Goal: Check status: Check status

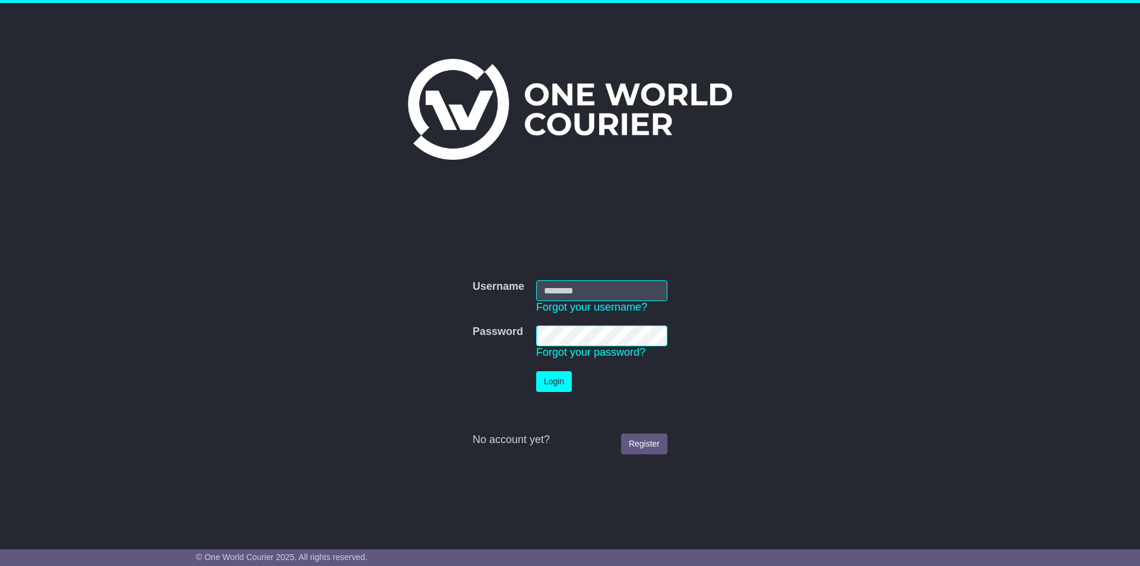
type input "**********"
click at [538, 396] on td "Login" at bounding box center [601, 381] width 143 height 33
click at [542, 389] on button "Login" at bounding box center [554, 381] width 36 height 21
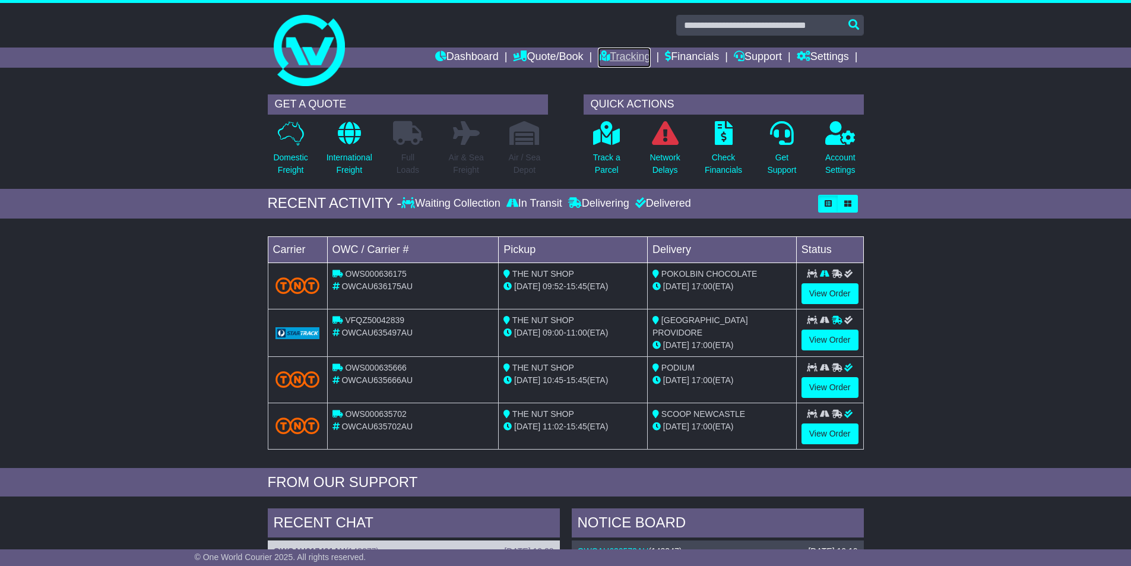
click at [629, 60] on link "Tracking" at bounding box center [624, 57] width 52 height 20
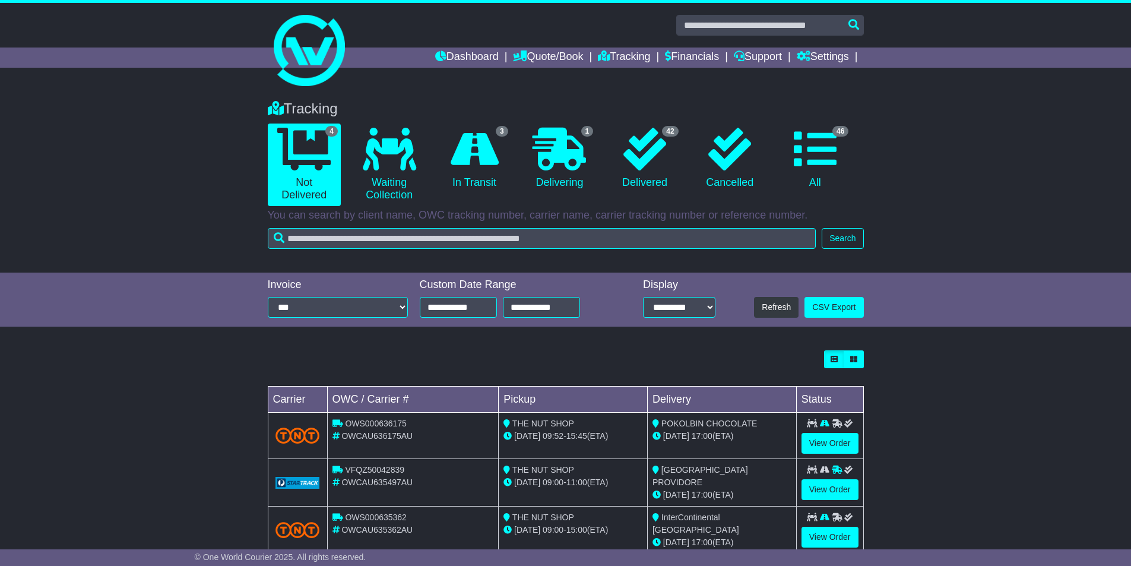
scroll to position [74, 0]
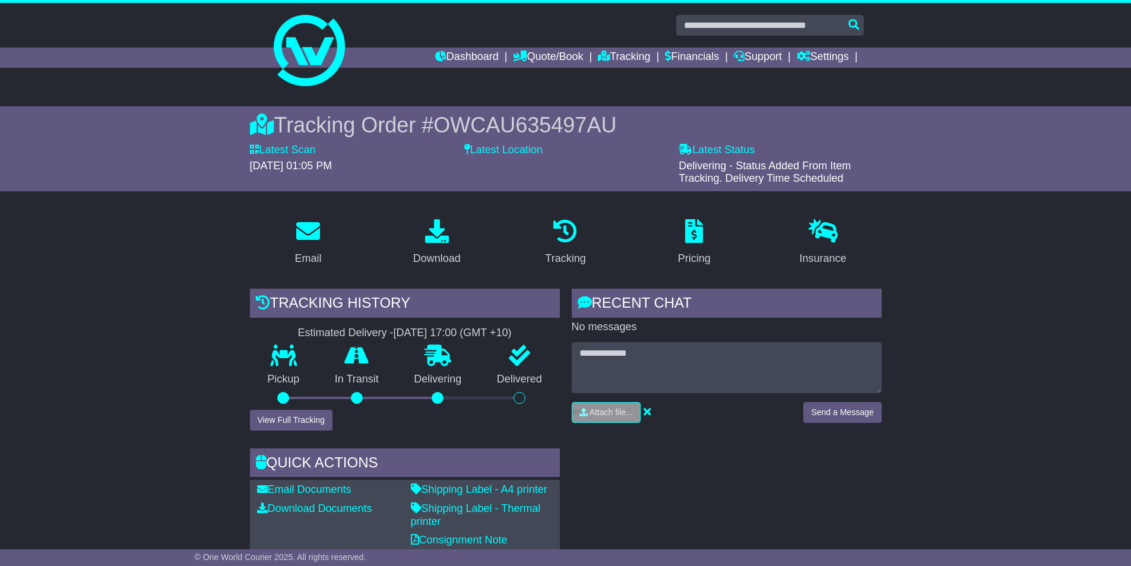
scroll to position [178, 0]
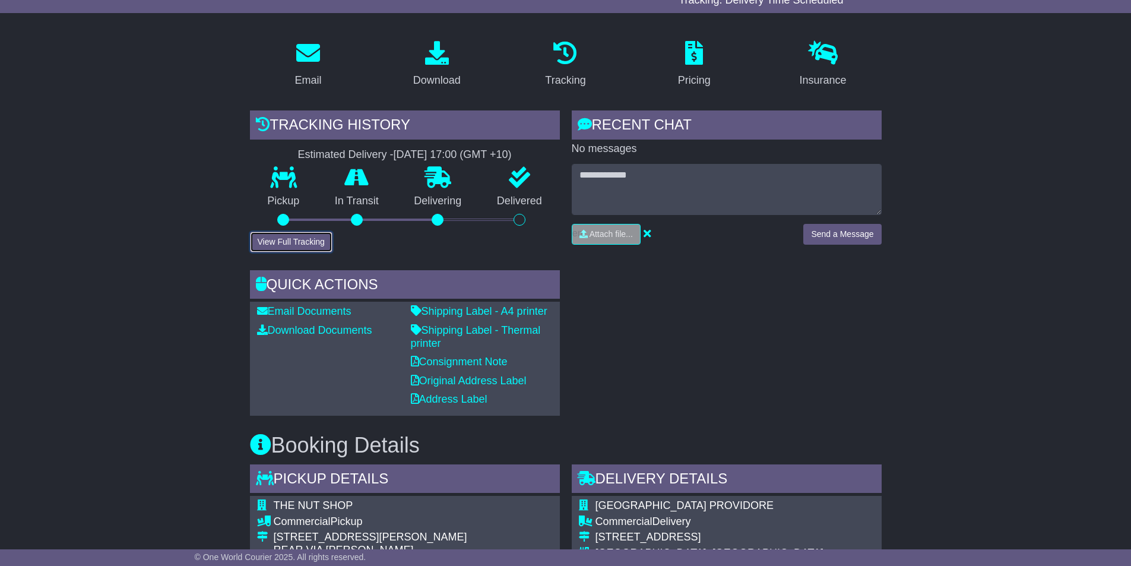
click at [309, 242] on button "View Full Tracking" at bounding box center [291, 242] width 83 height 21
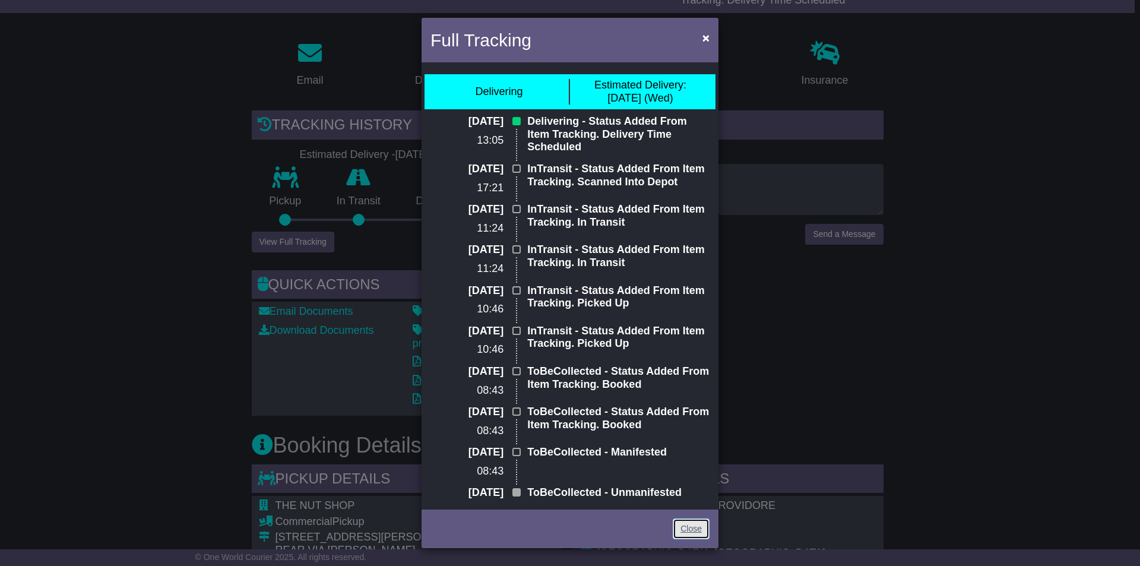
click at [689, 537] on link "Close" at bounding box center [691, 528] width 37 height 21
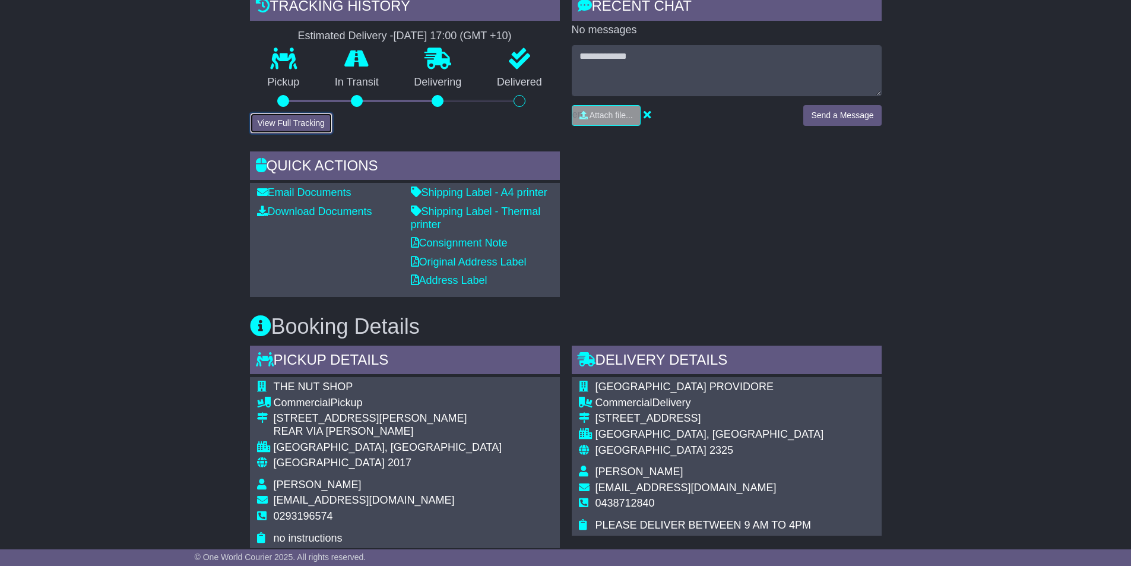
scroll to position [356, 0]
